Goal: Transaction & Acquisition: Purchase product/service

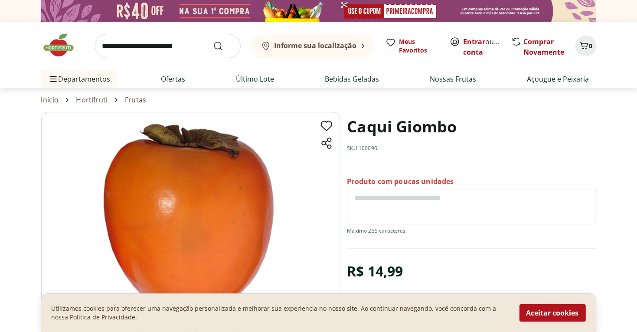
click at [203, 49] on input "search" at bounding box center [168, 46] width 146 height 24
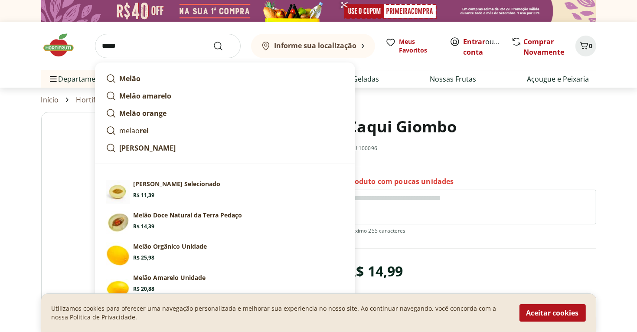
type input "*****"
click at [213, 41] on button "Submit Search" at bounding box center [223, 46] width 21 height 10
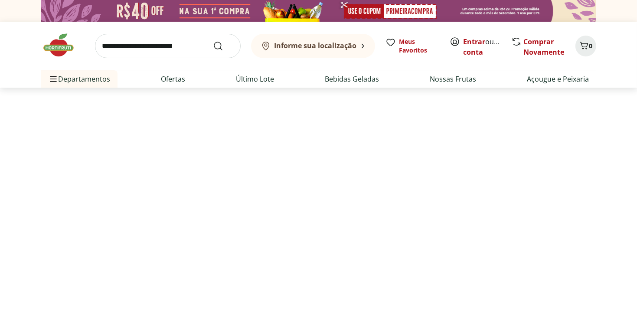
select select "**********"
